Goal: Browse casually

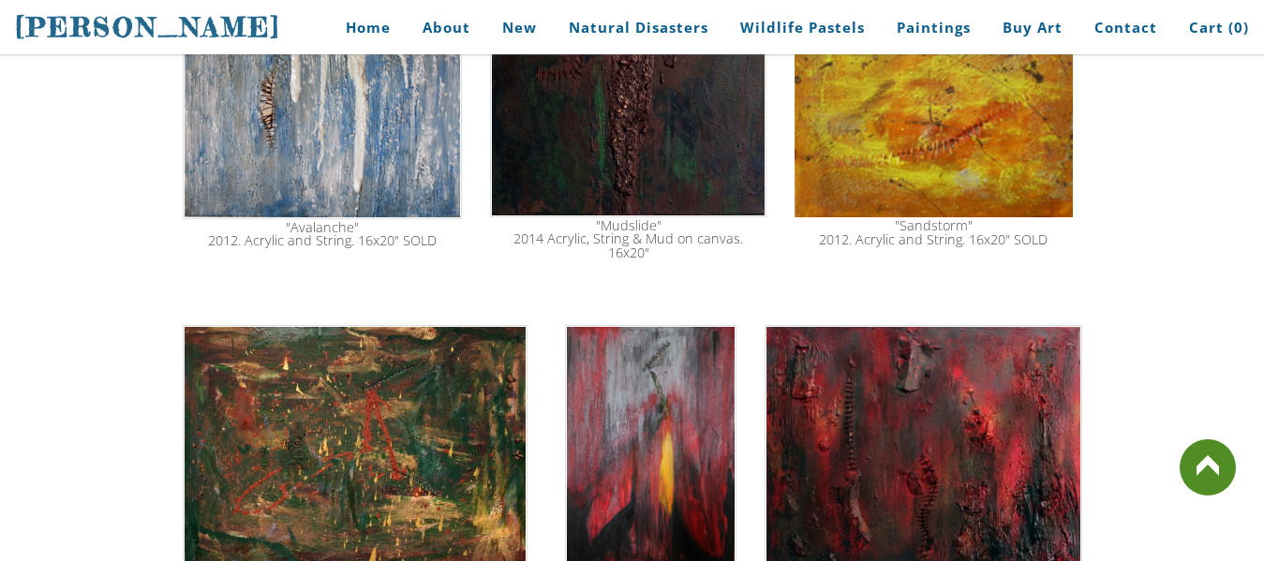
scroll to position [2642, 0]
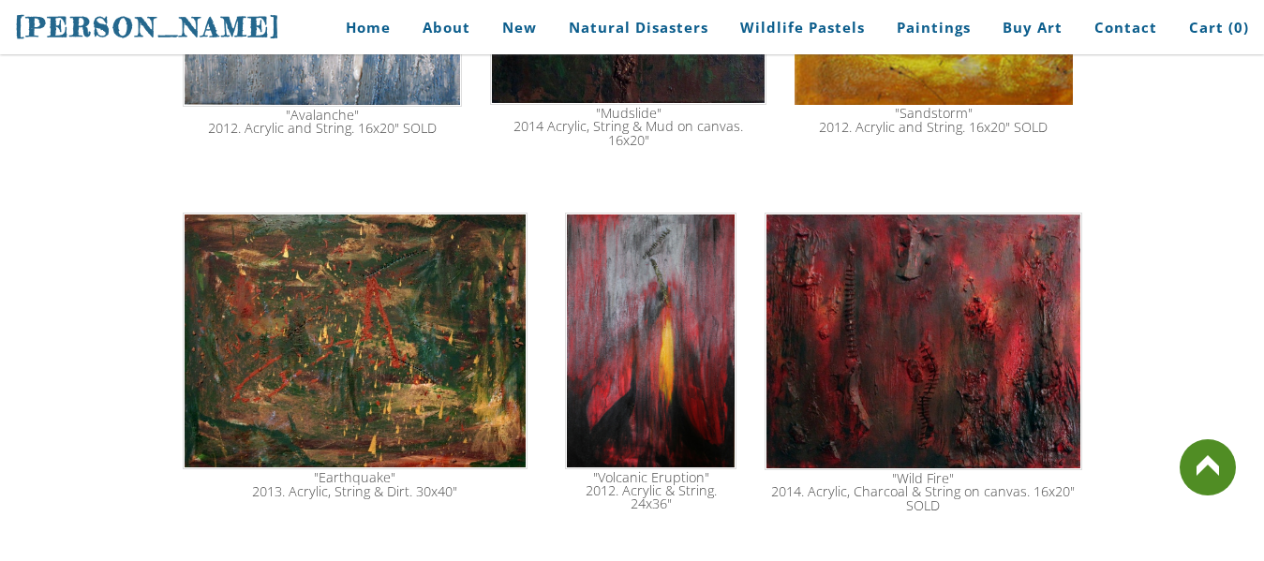
click at [324, 302] on img at bounding box center [356, 341] width 346 height 257
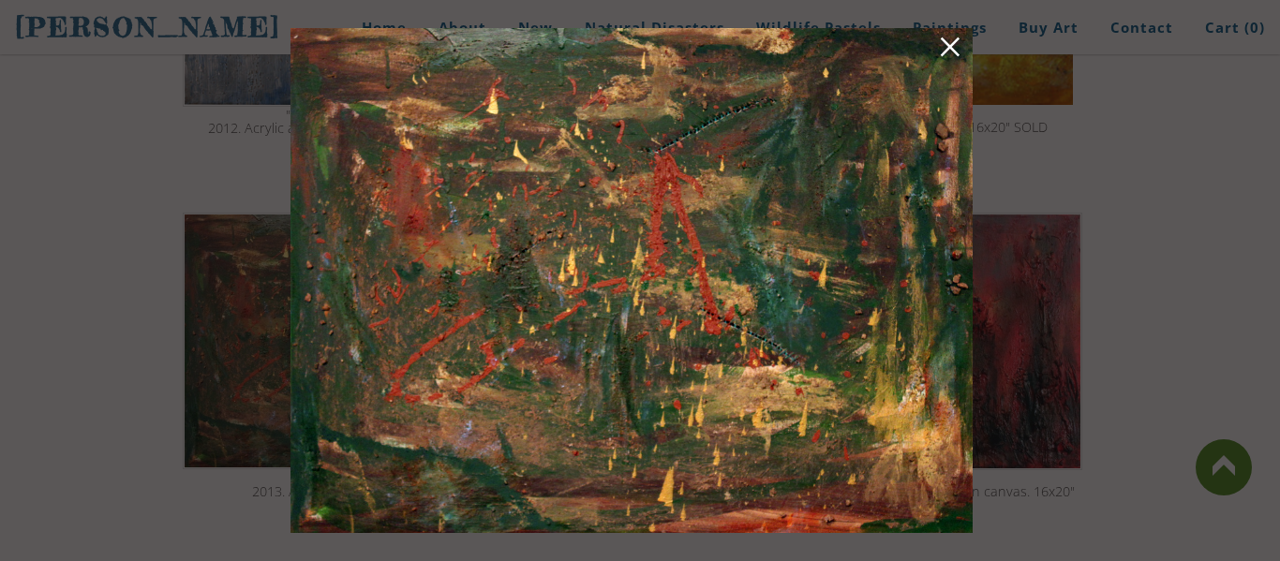
click at [652, 236] on img at bounding box center [631, 280] width 682 height 505
click at [546, 200] on img at bounding box center [631, 280] width 682 height 505
click at [197, 151] on div at bounding box center [640, 280] width 1280 height 561
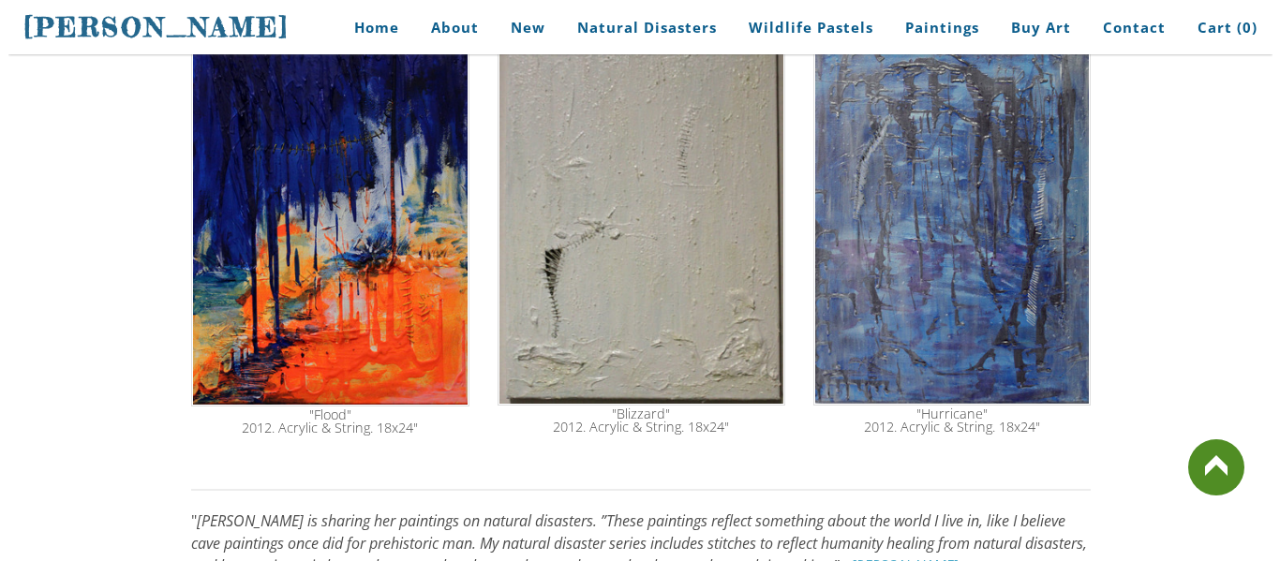
scroll to position [1107, 0]
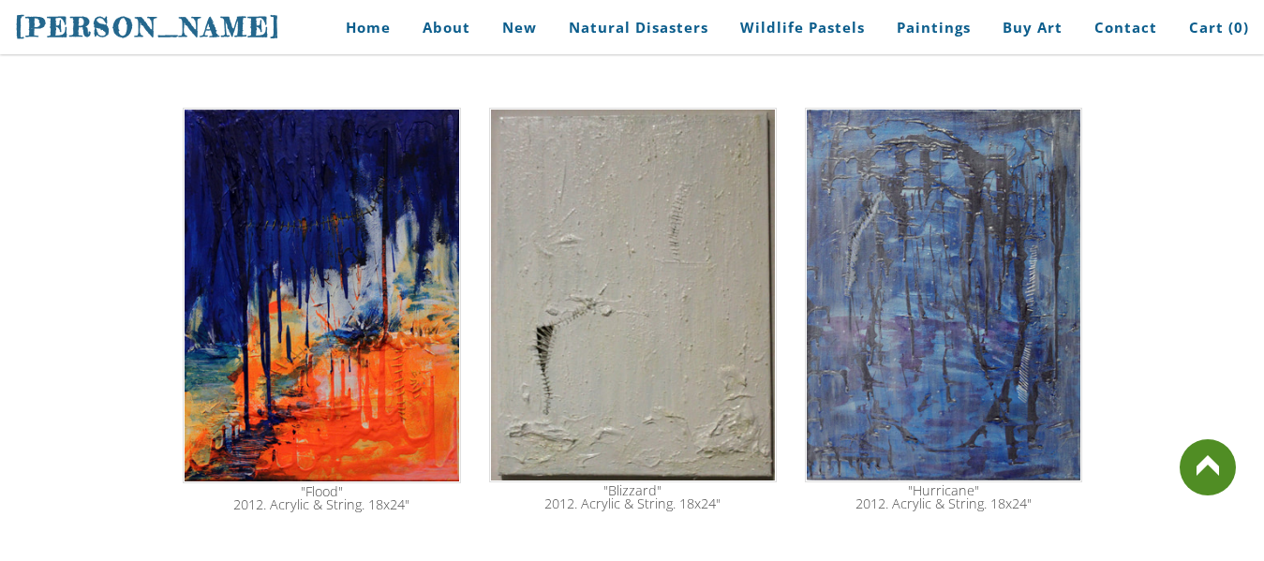
click at [303, 270] on img at bounding box center [322, 296] width 278 height 376
